Goal: Transaction & Acquisition: Register for event/course

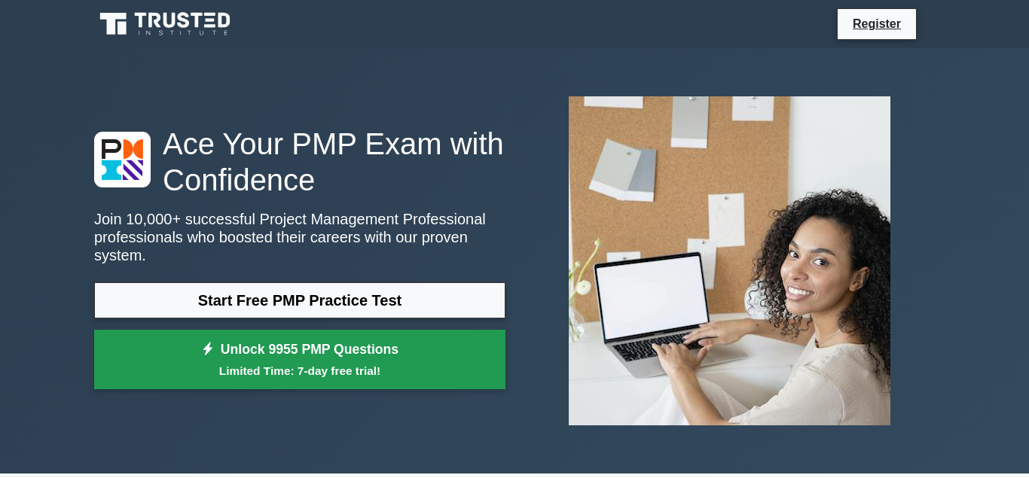
click at [424, 334] on link "Unlock 9955 PMP Questions Limited Time: 7-day free trial!" at bounding box center [299, 360] width 411 height 60
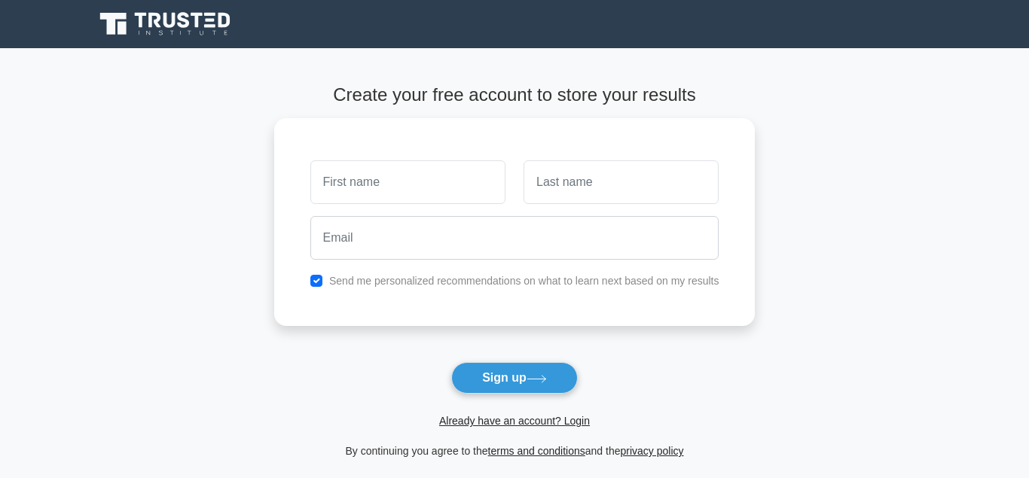
click at [869, 95] on main "Create your free account to store your results Send me personalized recommendat…" at bounding box center [514, 272] width 1029 height 448
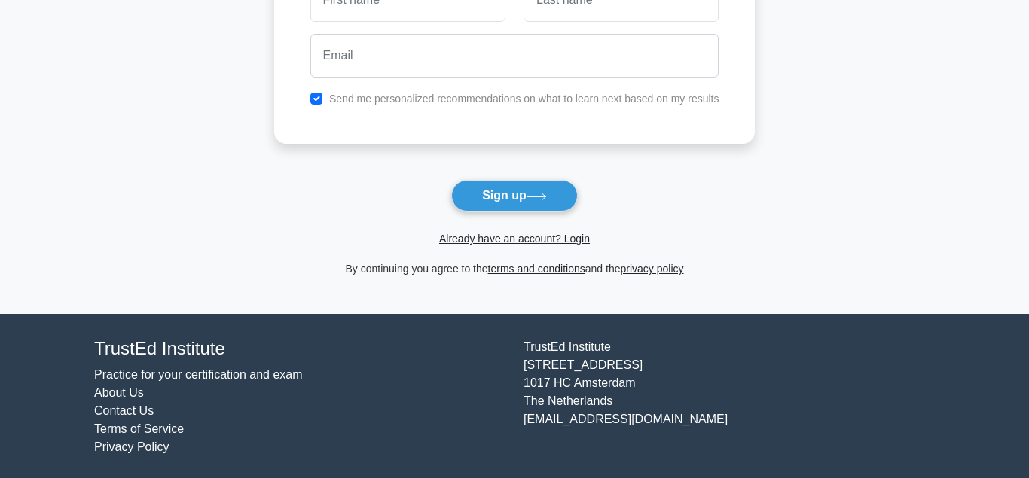
scroll to position [185, 0]
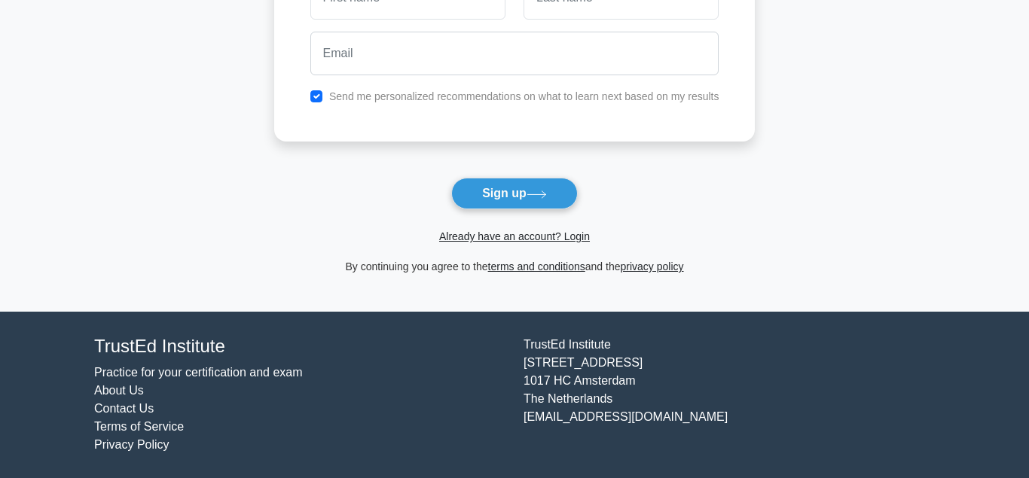
click at [564, 245] on span "Already have an account? Login" at bounding box center [514, 237] width 469 height 18
click at [509, 237] on link "Already have an account? Login" at bounding box center [514, 237] width 151 height 12
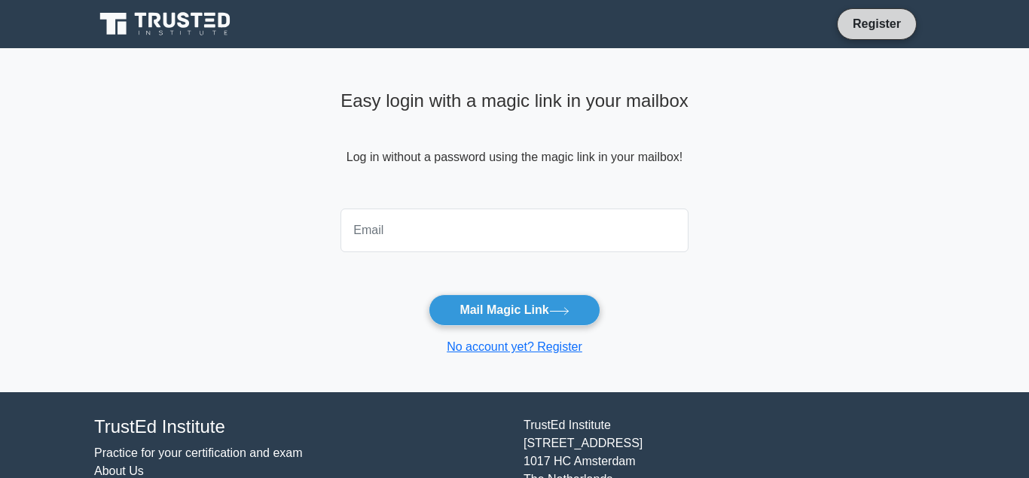
click at [874, 23] on link "Register" at bounding box center [877, 23] width 66 height 19
